Goal: Navigation & Orientation: Find specific page/section

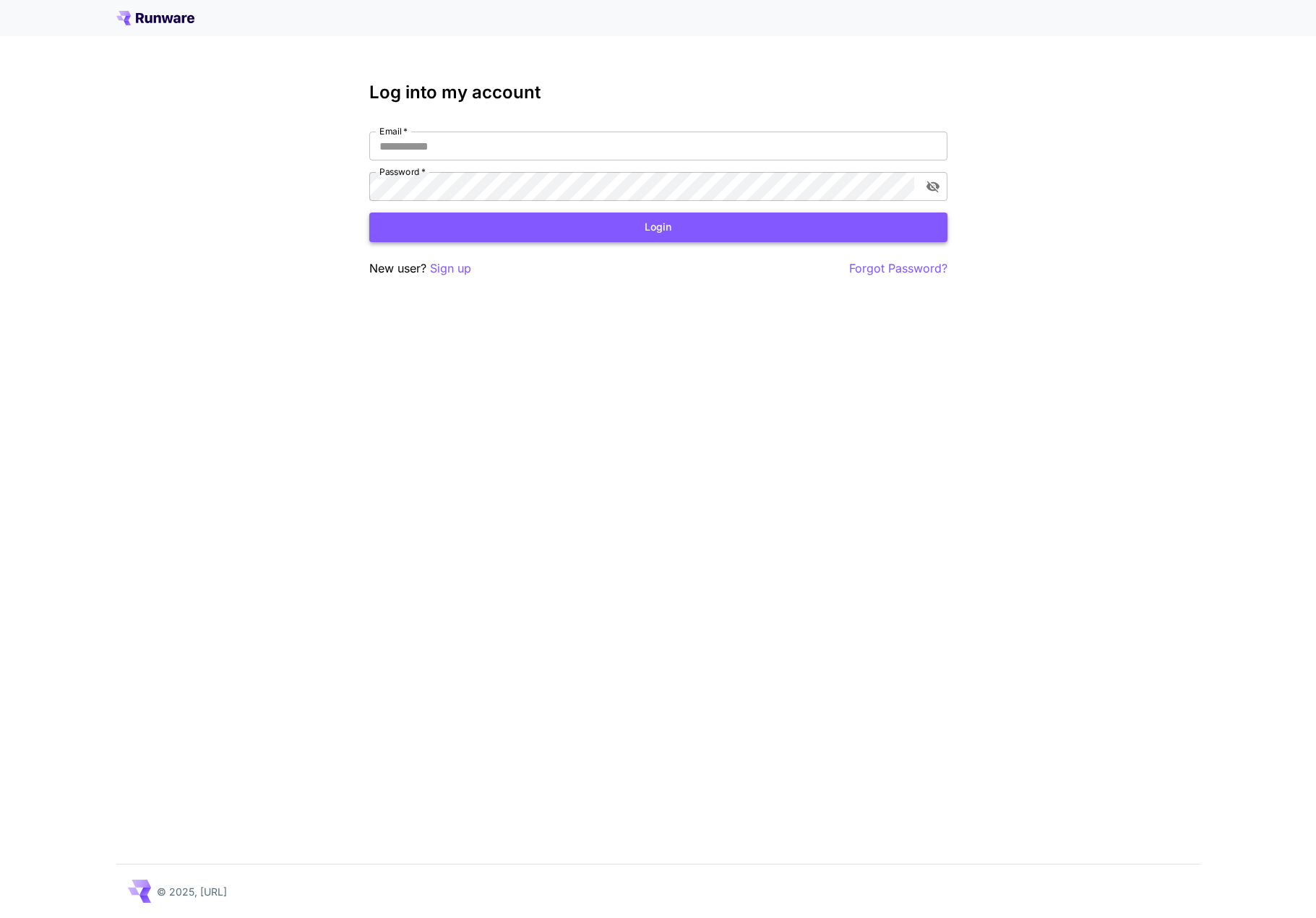
type input "**********"
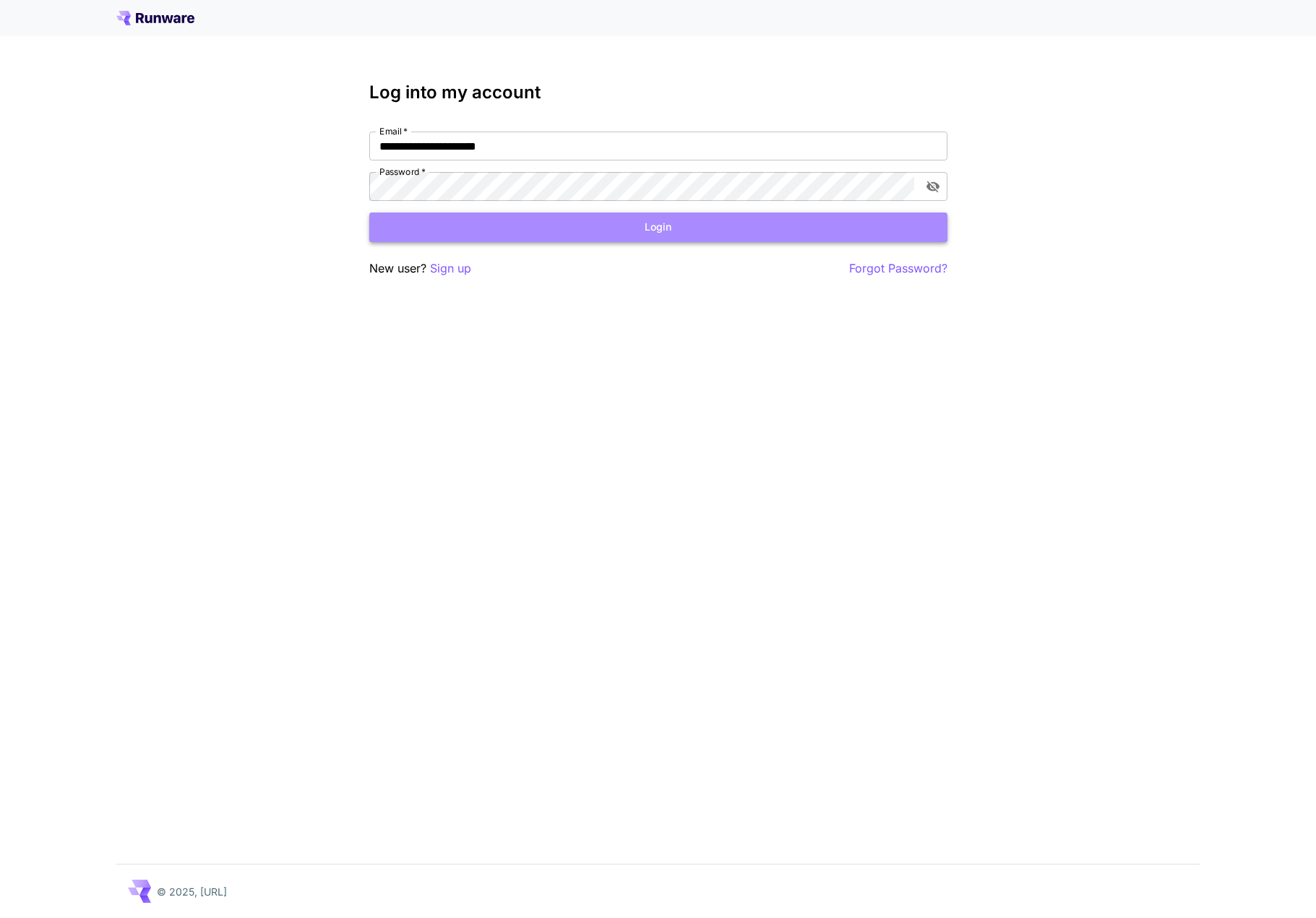
click at [482, 226] on button "Login" at bounding box center [658, 227] width 578 height 30
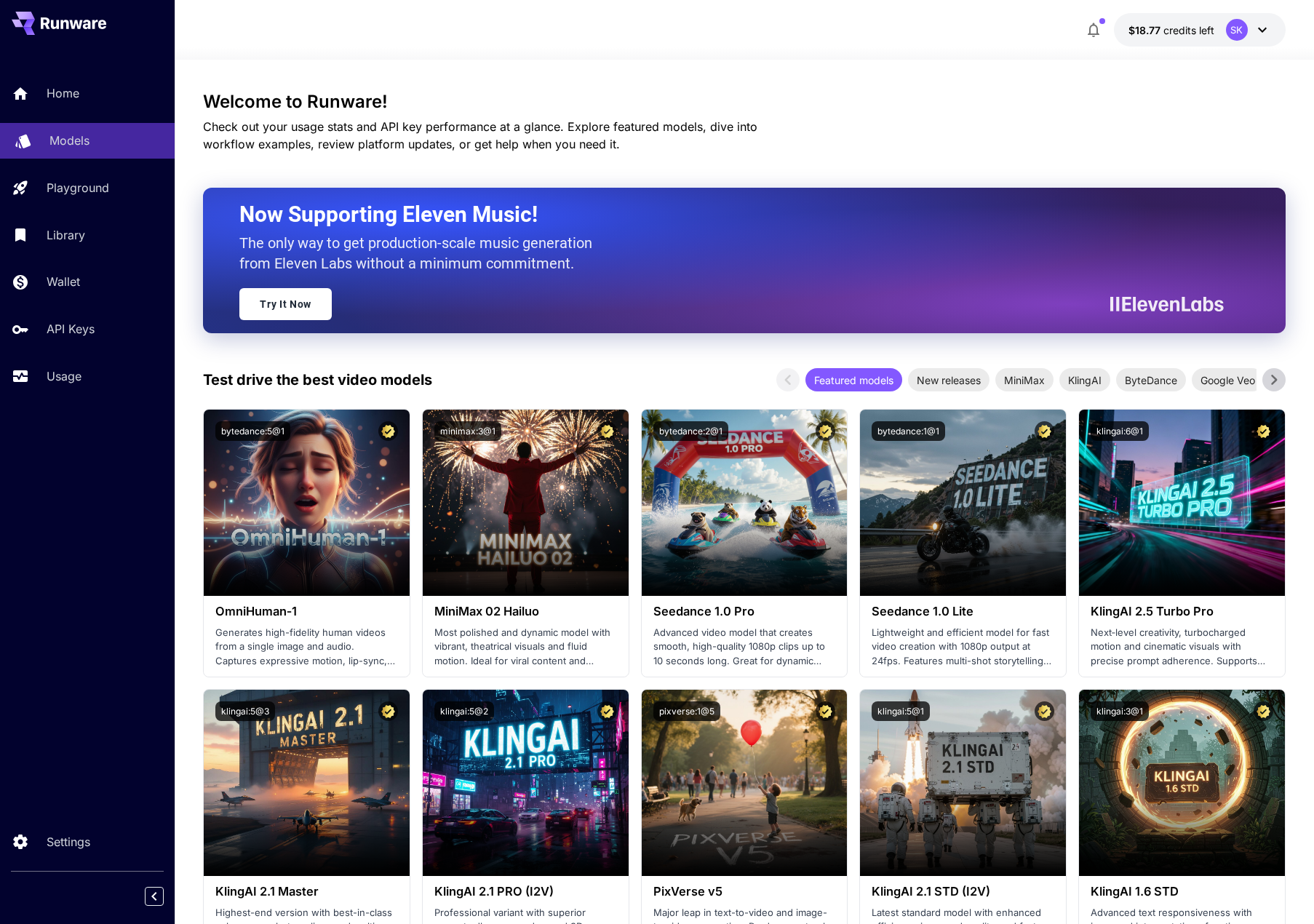
click at [84, 141] on p "Models" at bounding box center [69, 140] width 40 height 18
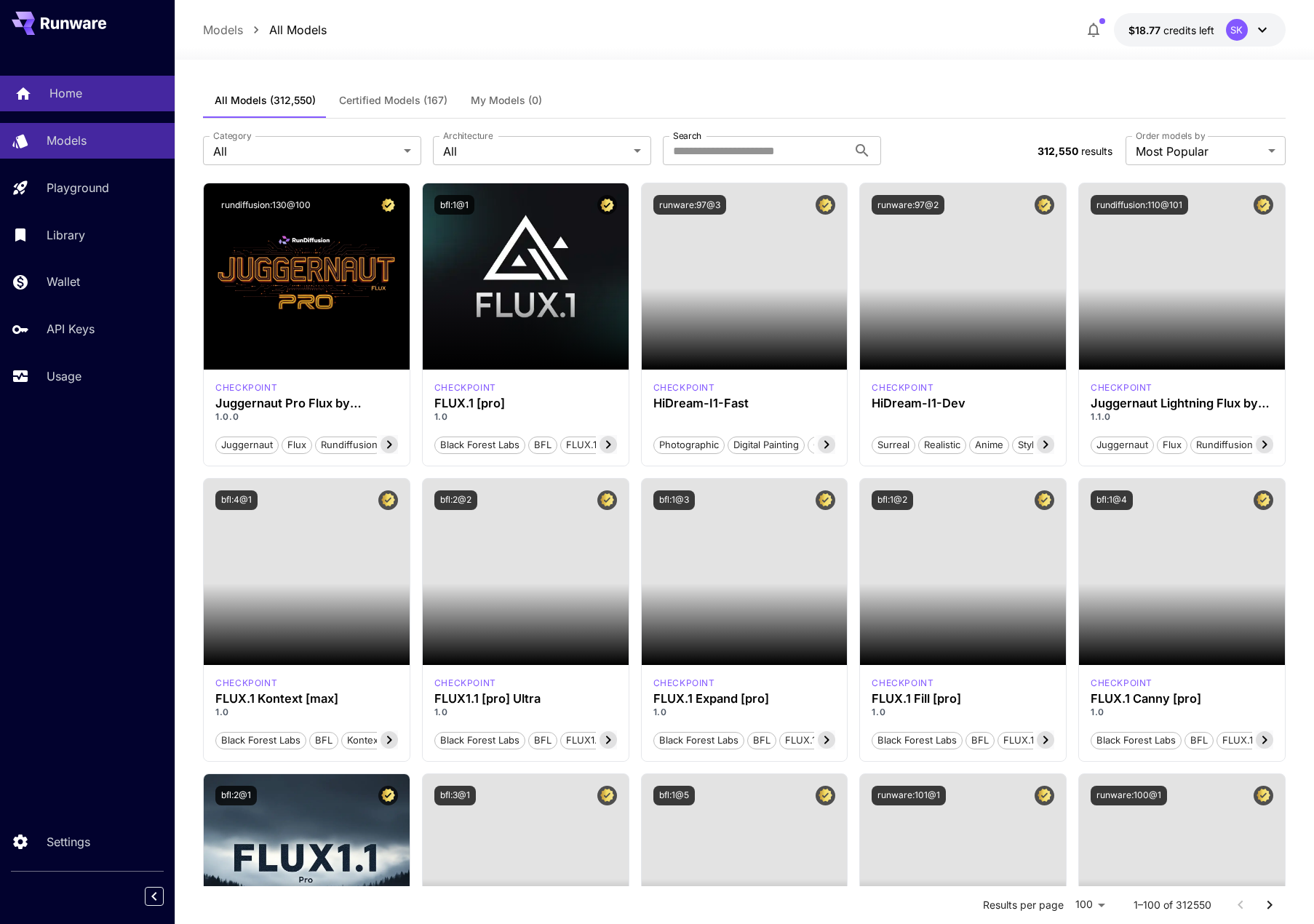
click at [93, 99] on div "Home" at bounding box center [106, 93] width 113 height 18
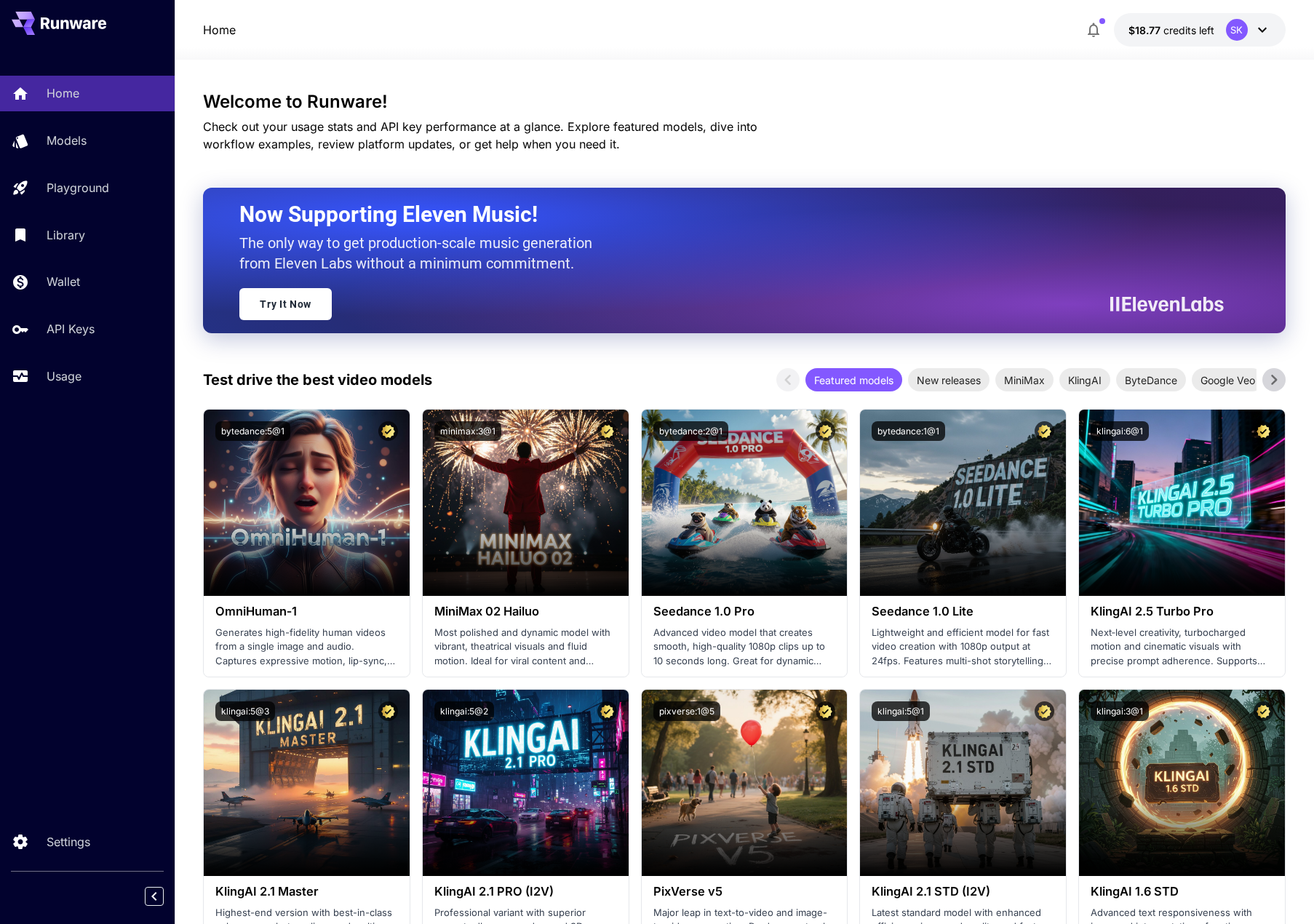
click at [67, 27] on icon at bounding box center [64, 24] width 8 height 9
click at [27, 12] on icon at bounding box center [23, 20] width 23 height 15
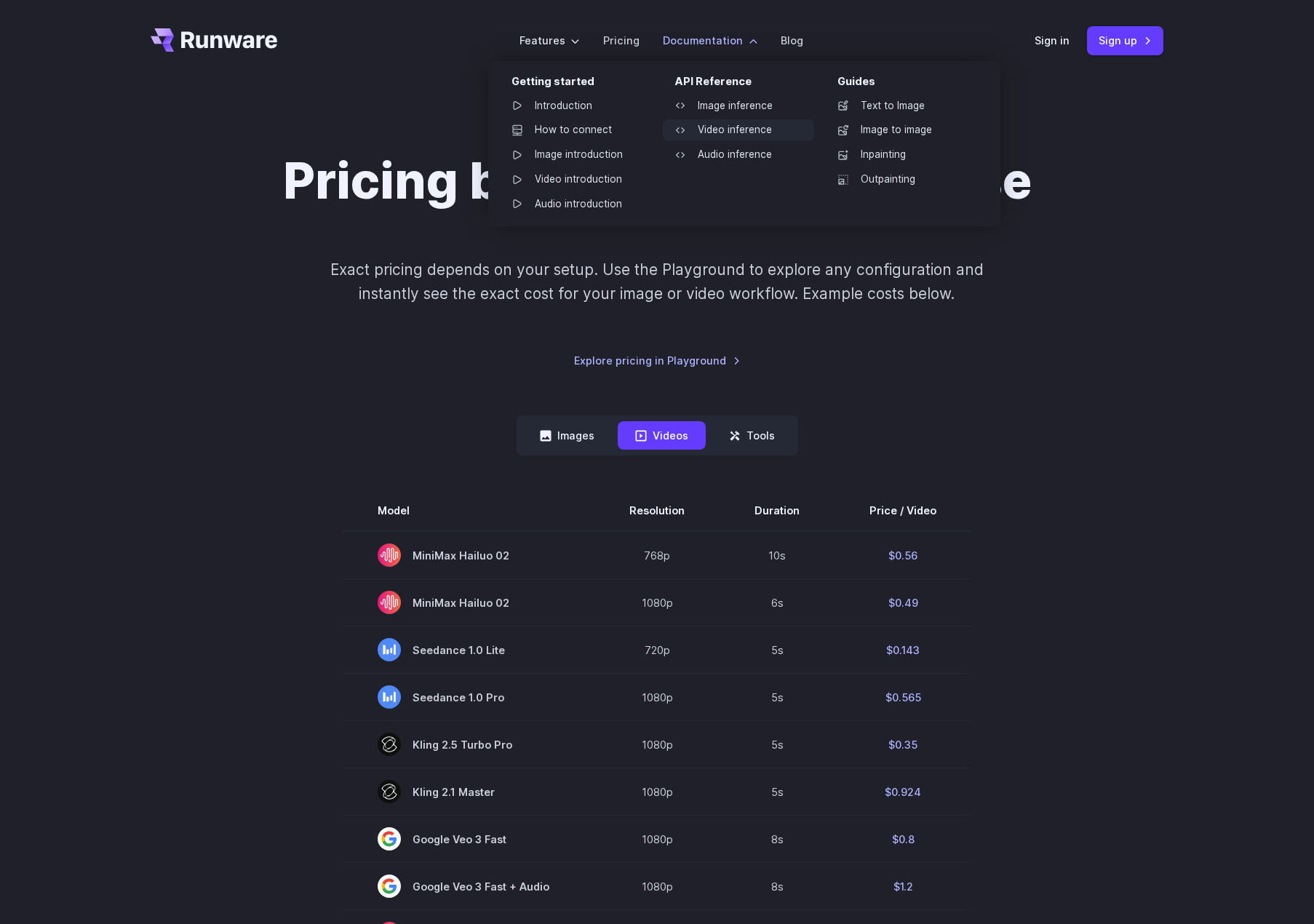
click at [740, 129] on link "Video inference" at bounding box center [739, 130] width 151 height 22
